Goal: Task Accomplishment & Management: Manage account settings

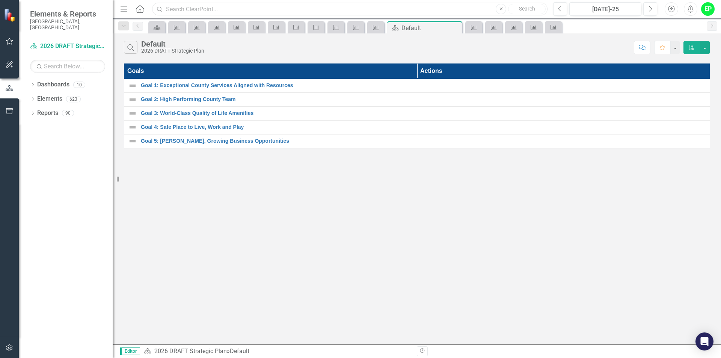
click at [176, 11] on input "text" at bounding box center [349, 9] width 395 height 13
click at [208, 201] on div "Search Default 2026 DRAFT Strategic Plan Comment Favorite PDF Goals Actions Goa…" at bounding box center [417, 188] width 608 height 310
drag, startPoint x: 217, startPoint y: 9, endPoint x: 141, endPoint y: 14, distance: 76.4
click at [141, 14] on div "Menu Home Search Community Clean Close Search" at bounding box center [331, 9] width 427 height 14
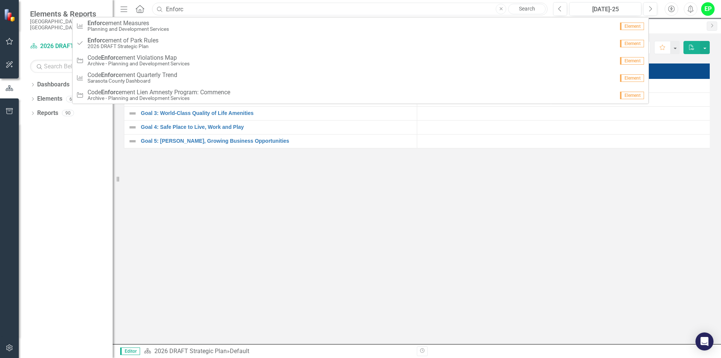
type input "Enforc"
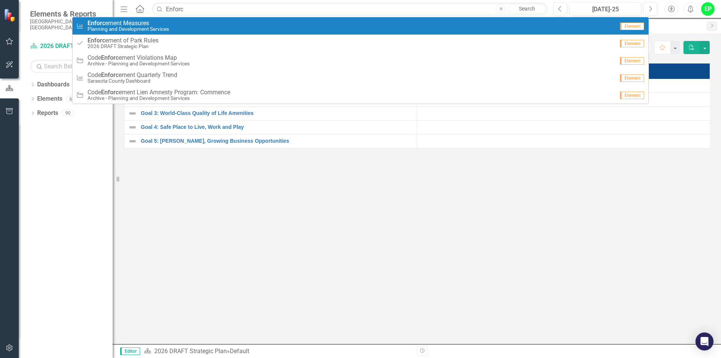
click at [149, 24] on span "Enforc ement Measures" at bounding box center [127, 23] width 81 height 7
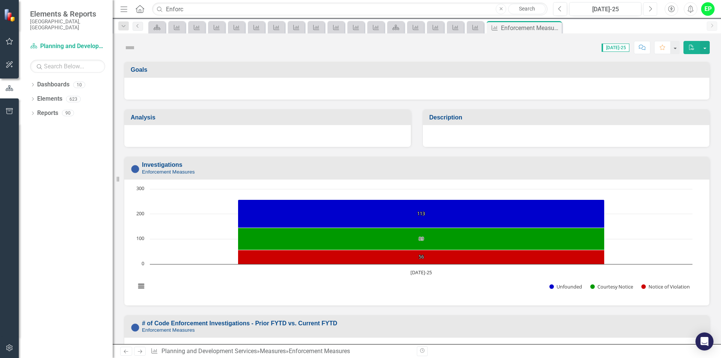
click at [649, 8] on icon "Next" at bounding box center [650, 9] width 4 height 7
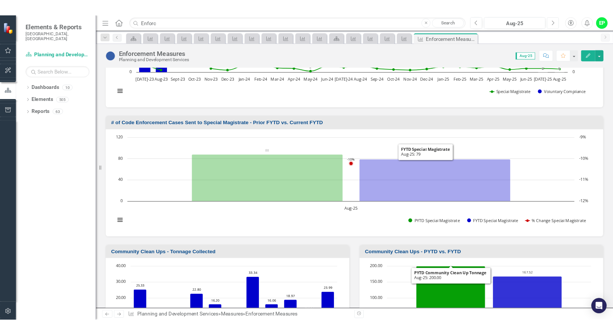
scroll to position [1577, 0]
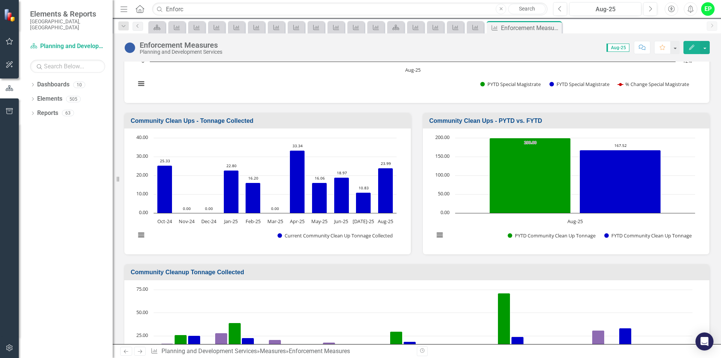
click at [576, 117] on h3 "Community Clean Ups - PYTD vs. FYTD" at bounding box center [567, 120] width 276 height 7
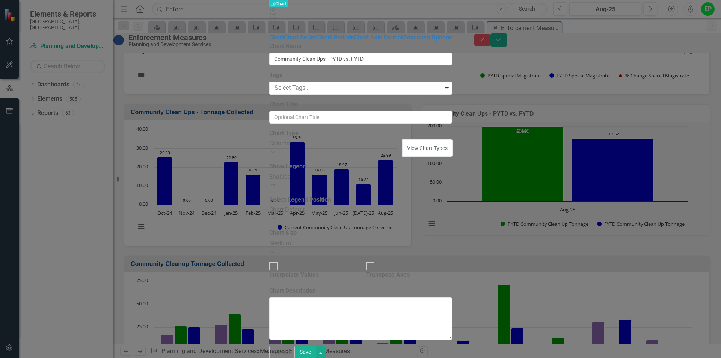
type input "Community Clean Ups - PYTD vs. FYTD"
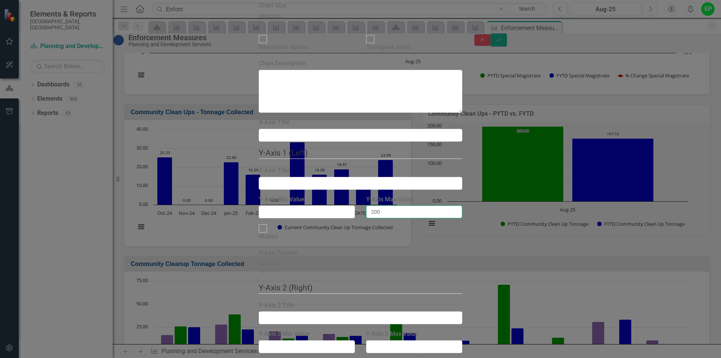
click at [413, 205] on input "200" at bounding box center [414, 211] width 96 height 13
drag, startPoint x: 411, startPoint y: 118, endPoint x: 376, endPoint y: 118, distance: 34.9
click at [376, 195] on div "Y-Axis Max Value 200" at bounding box center [413, 209] width 107 height 29
type input "250"
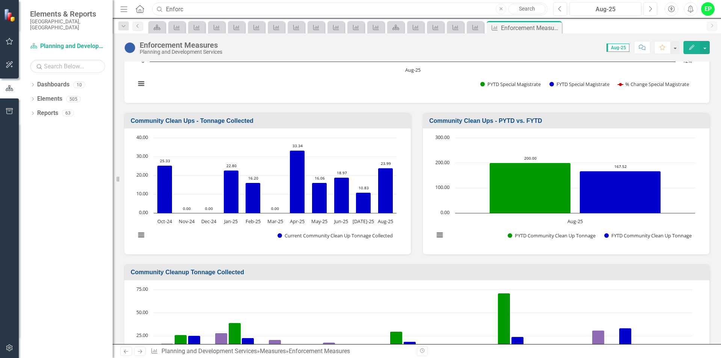
click at [401, 12] on input "Enforc" at bounding box center [349, 9] width 395 height 13
click at [662, 24] on div "Dashboard Measure Measure Measure Measure Measure Measure Measure Measure Measu…" at bounding box center [425, 27] width 556 height 12
click at [703, 48] on button "button" at bounding box center [705, 47] width 10 height 13
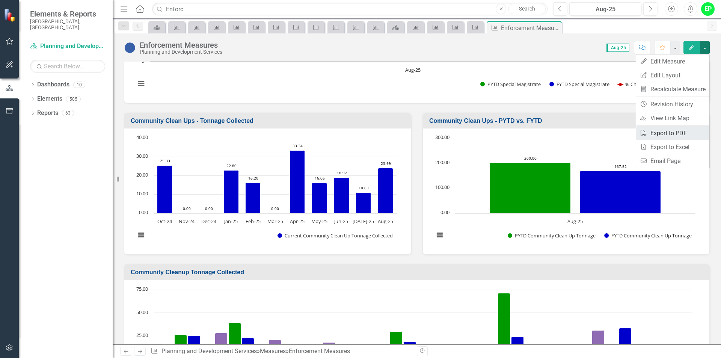
click at [668, 128] on link "PDF Export to PDF" at bounding box center [672, 133] width 73 height 14
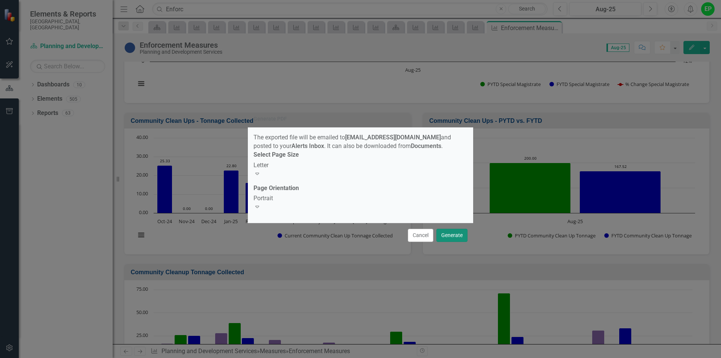
click at [448, 230] on button "Generate" at bounding box center [451, 235] width 31 height 13
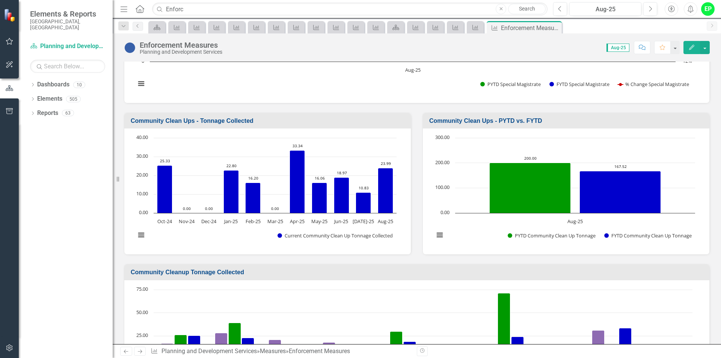
click at [482, 45] on div "Score: 0.00 Aug-25 Completed Comment Favorite Edit" at bounding box center [467, 47] width 483 height 13
click at [511, 43] on div "Score: 0.00 Aug-25 Completed Comment Favorite Edit" at bounding box center [467, 47] width 483 height 13
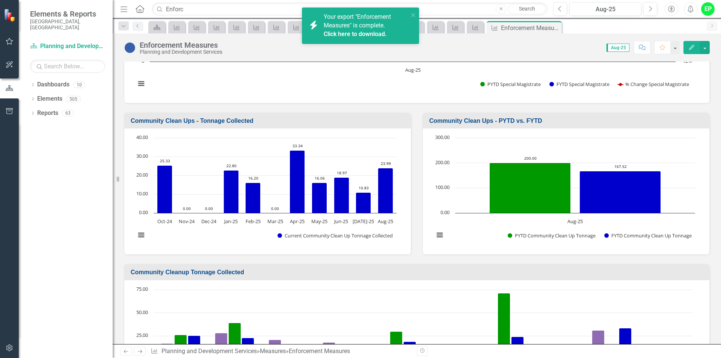
click at [379, 35] on link "Click here to download." at bounding box center [355, 33] width 63 height 7
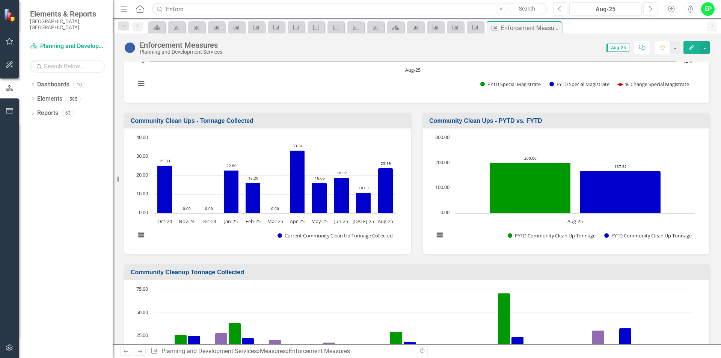
click at [216, 17] on div "Menu Home Search Enforc Close Search Previous Aug-25 Next Accessibility Alerts …" at bounding box center [417, 9] width 608 height 18
drag, startPoint x: 223, startPoint y: 9, endPoint x: 137, endPoint y: -11, distance: 88.8
click at [137, 0] on html "Accessibility Screen-Reader Guide, Feedback, and Issue Reporting | New window E…" at bounding box center [360, 179] width 721 height 358
click at [191, 6] on input "Enforc" at bounding box center [349, 9] width 395 height 13
drag, startPoint x: 190, startPoint y: 9, endPoint x: 163, endPoint y: 10, distance: 27.0
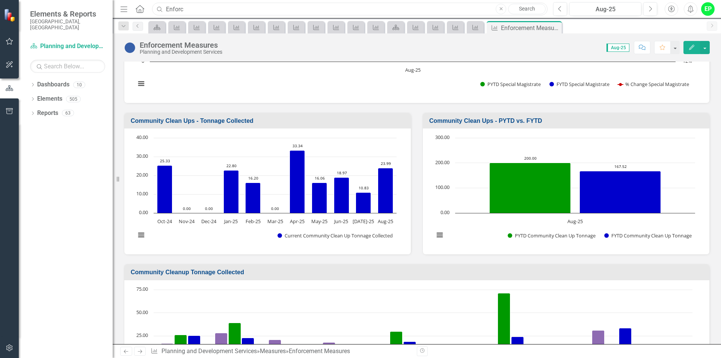
click at [163, 10] on div "Search Enforc Close Search" at bounding box center [347, 9] width 395 height 13
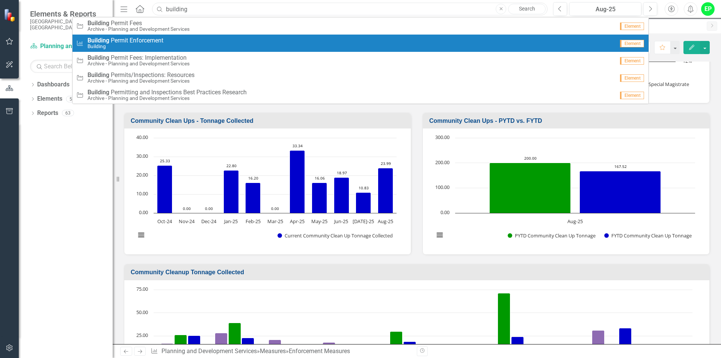
type input "building"
click at [151, 40] on span "Building P e r m i t E n f o r c e m e n t" at bounding box center [125, 40] width 76 height 7
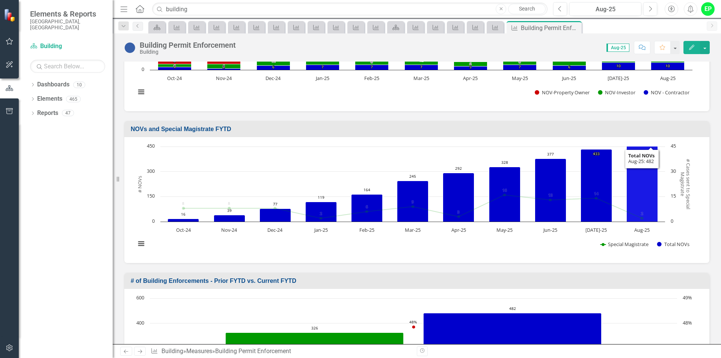
scroll to position [338, 0]
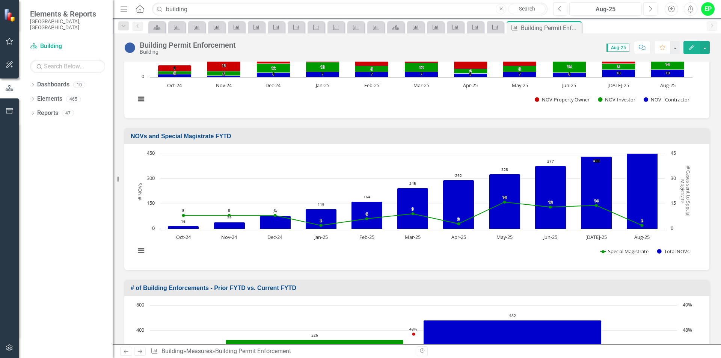
click at [669, 139] on h3 "NOVs and Special Magistrate FYTD" at bounding box center [418, 136] width 575 height 7
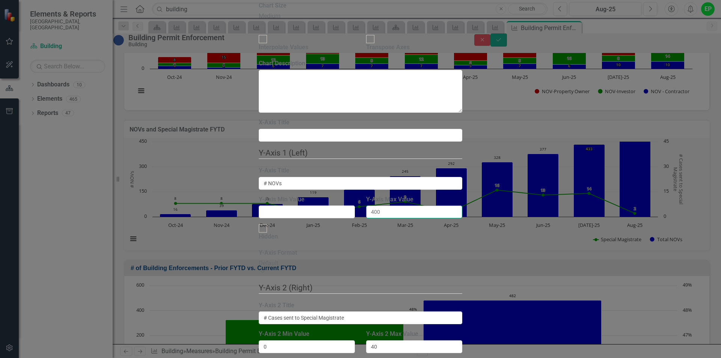
click at [398, 205] on input "400" at bounding box center [414, 211] width 96 height 13
type input "4"
type input "500"
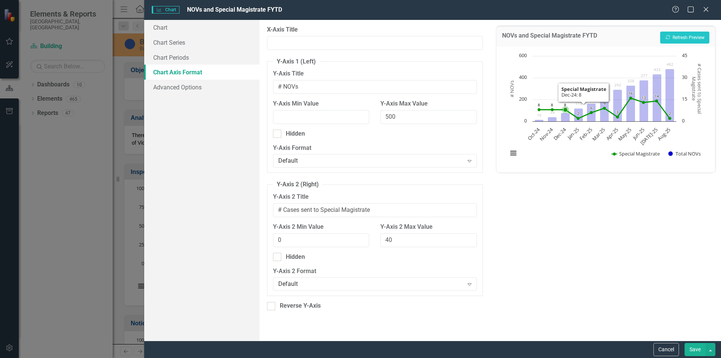
scroll to position [338, 0]
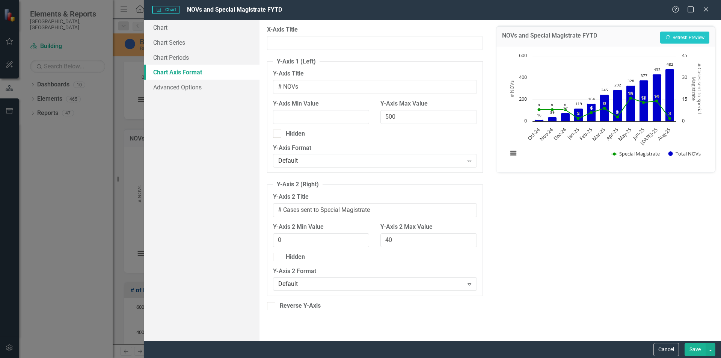
click at [702, 351] on button "Save" at bounding box center [694, 349] width 21 height 13
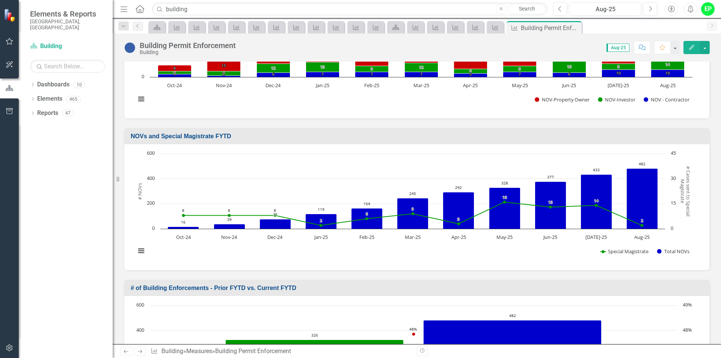
drag, startPoint x: 571, startPoint y: 45, endPoint x: 574, endPoint y: 46, distance: 3.9
click at [569, 45] on div "Score: N/A Aug-25 Completed Comment Favorite Edit" at bounding box center [474, 47] width 470 height 13
click at [703, 47] on button "button" at bounding box center [705, 47] width 10 height 13
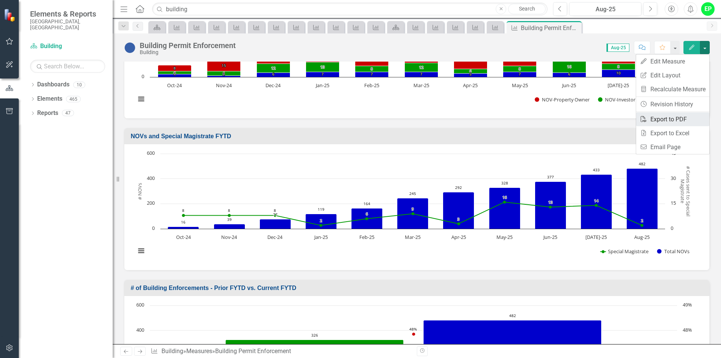
click at [684, 117] on link "PDF Export to PDF" at bounding box center [672, 119] width 73 height 14
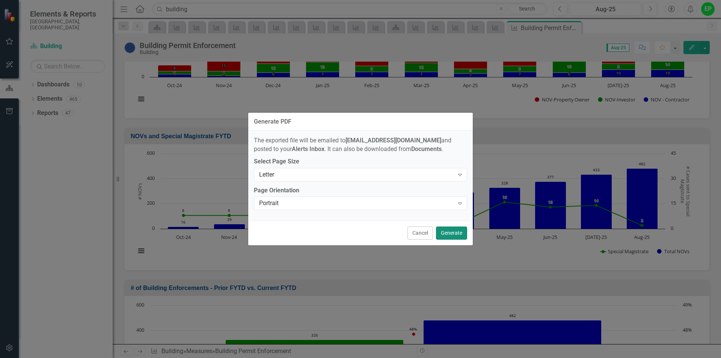
click at [459, 234] on button "Generate" at bounding box center [451, 232] width 31 height 13
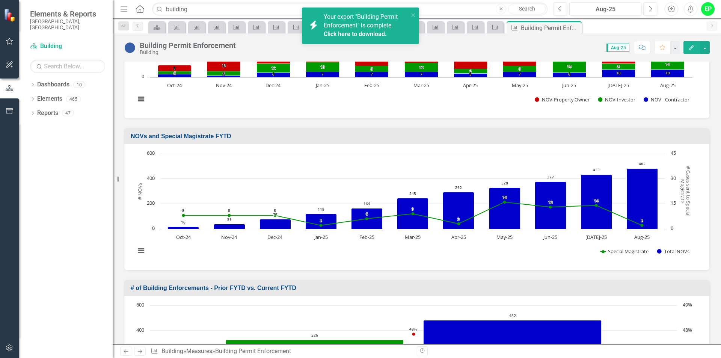
click at [367, 35] on link "Click here to download." at bounding box center [355, 33] width 63 height 7
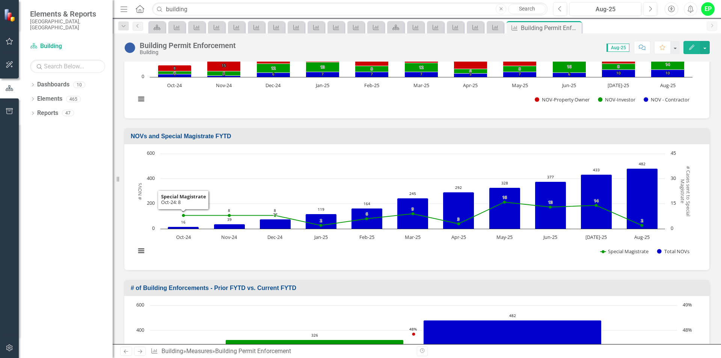
click at [216, 238] on rect "Interactive chart" at bounding box center [414, 206] width 564 height 113
